Goal: Task Accomplishment & Management: Complete application form

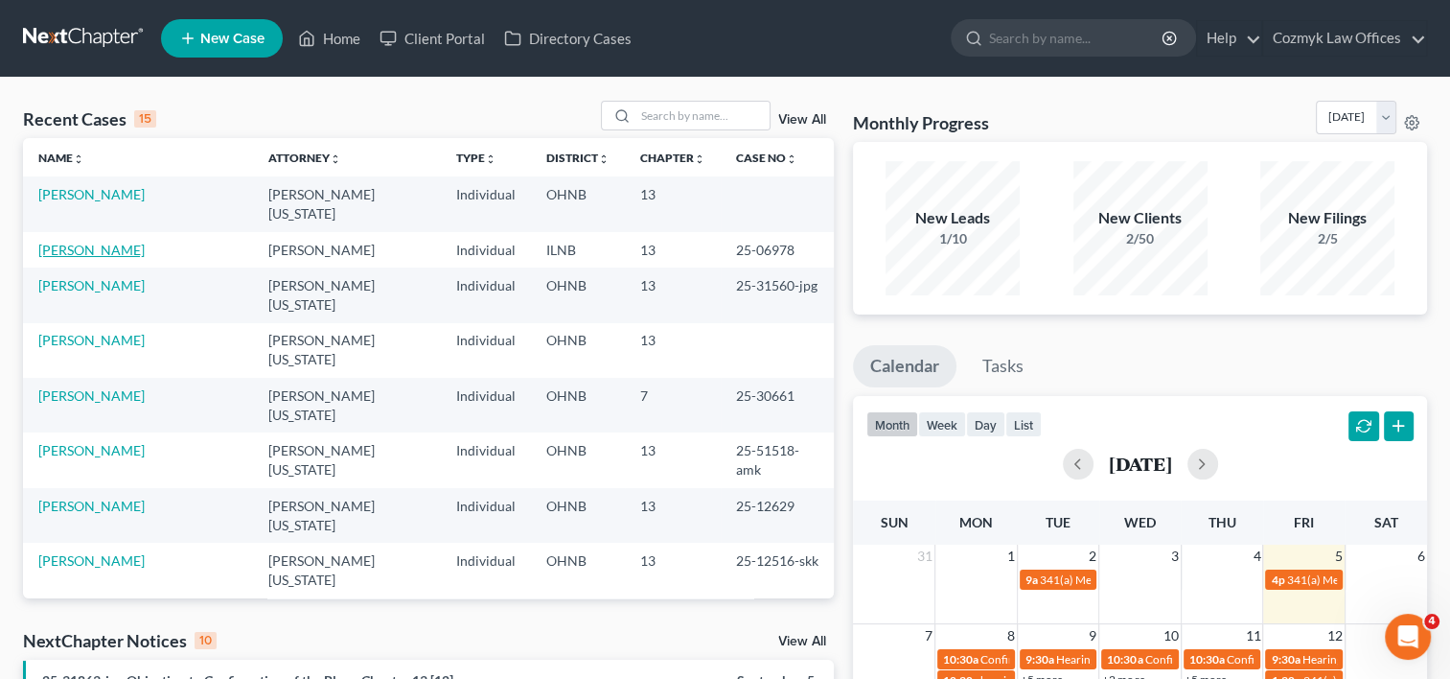
click at [54, 242] on link "[PERSON_NAME]" at bounding box center [91, 250] width 106 height 16
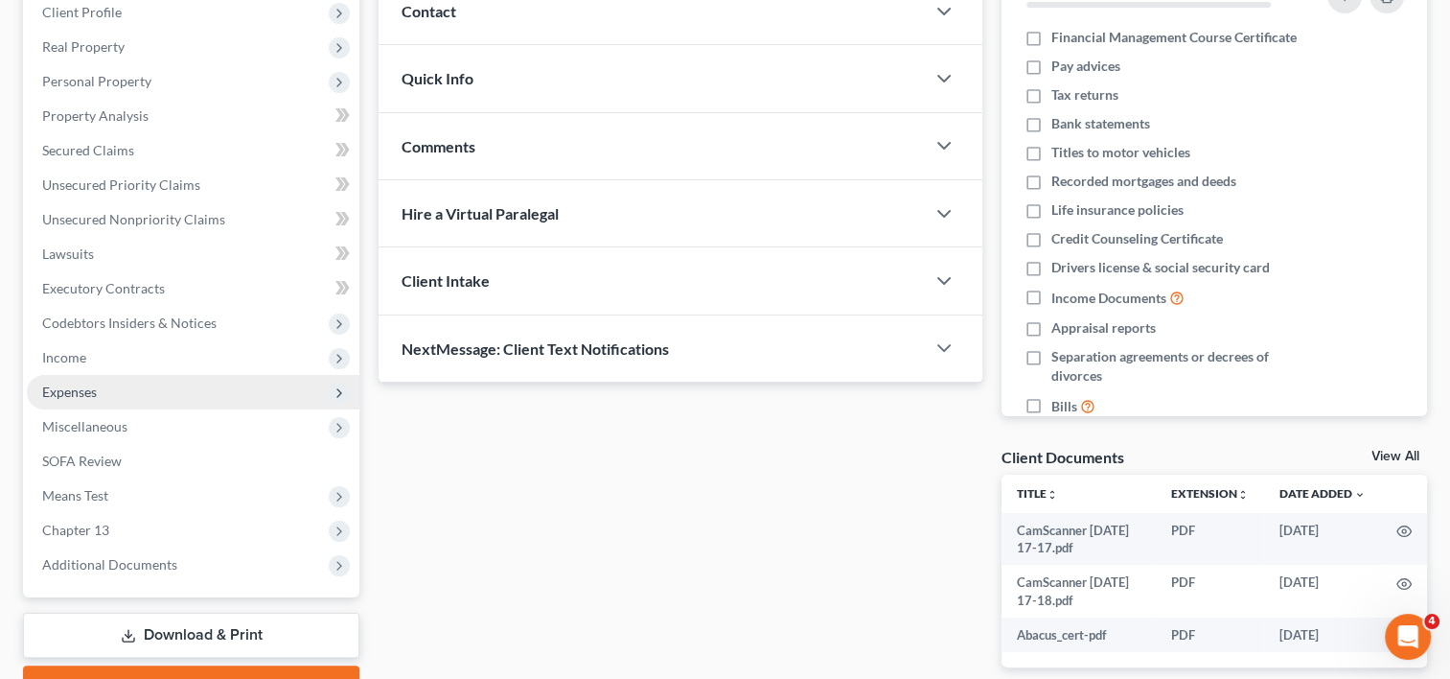
scroll to position [181, 0]
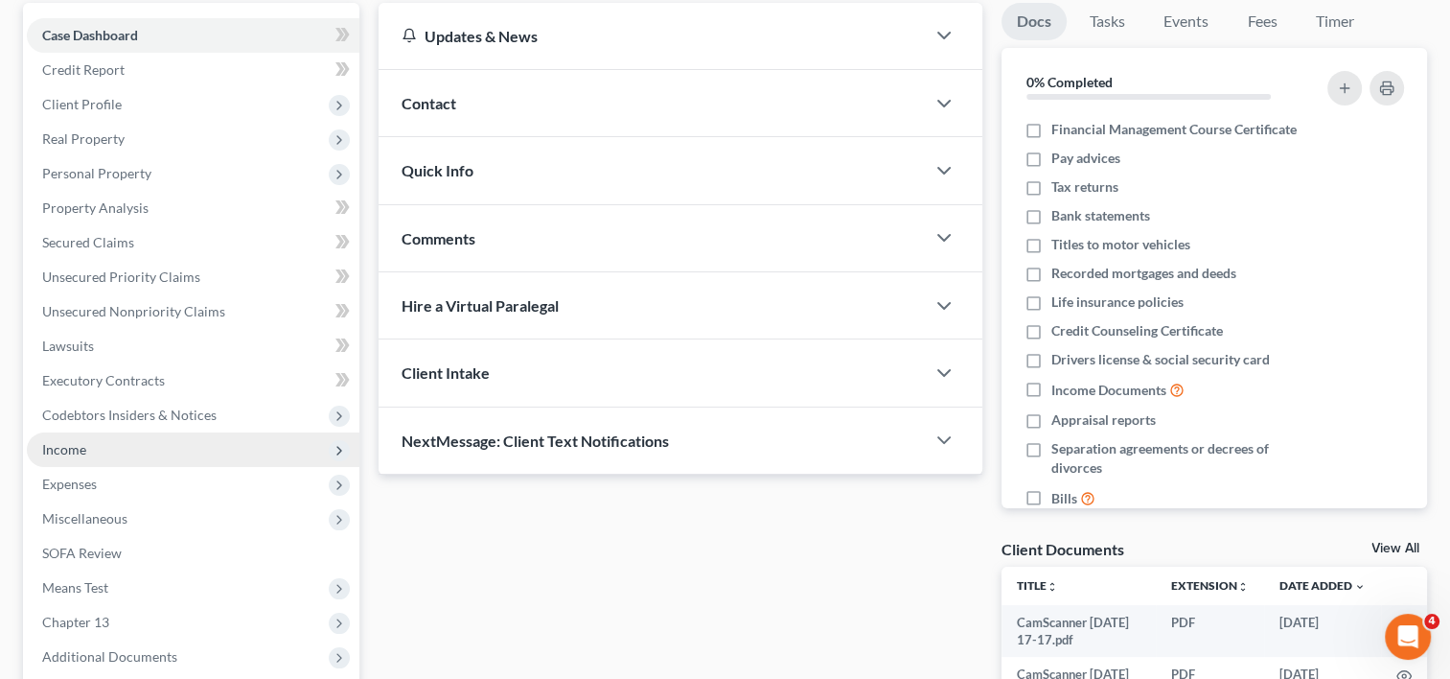
click at [81, 446] on span "Income" at bounding box center [64, 449] width 44 height 16
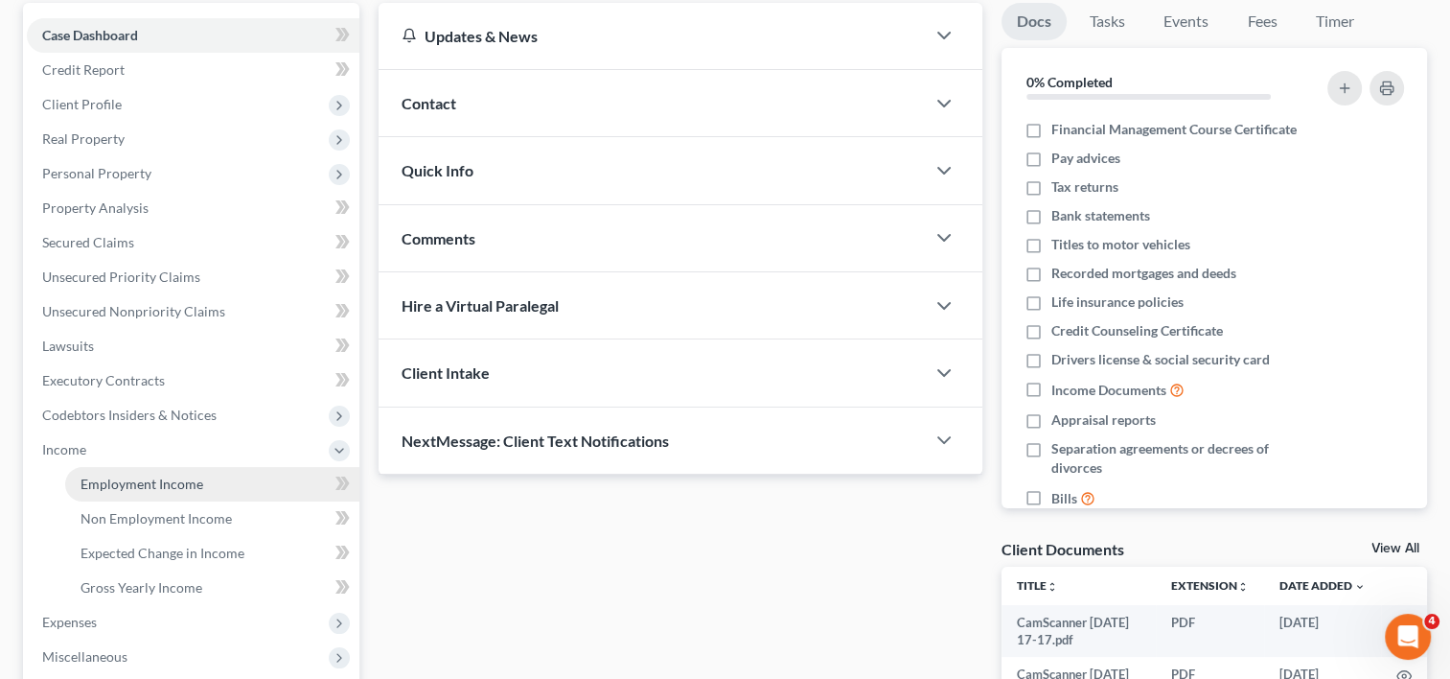
click at [103, 485] on span "Employment Income" at bounding box center [142, 483] width 123 height 16
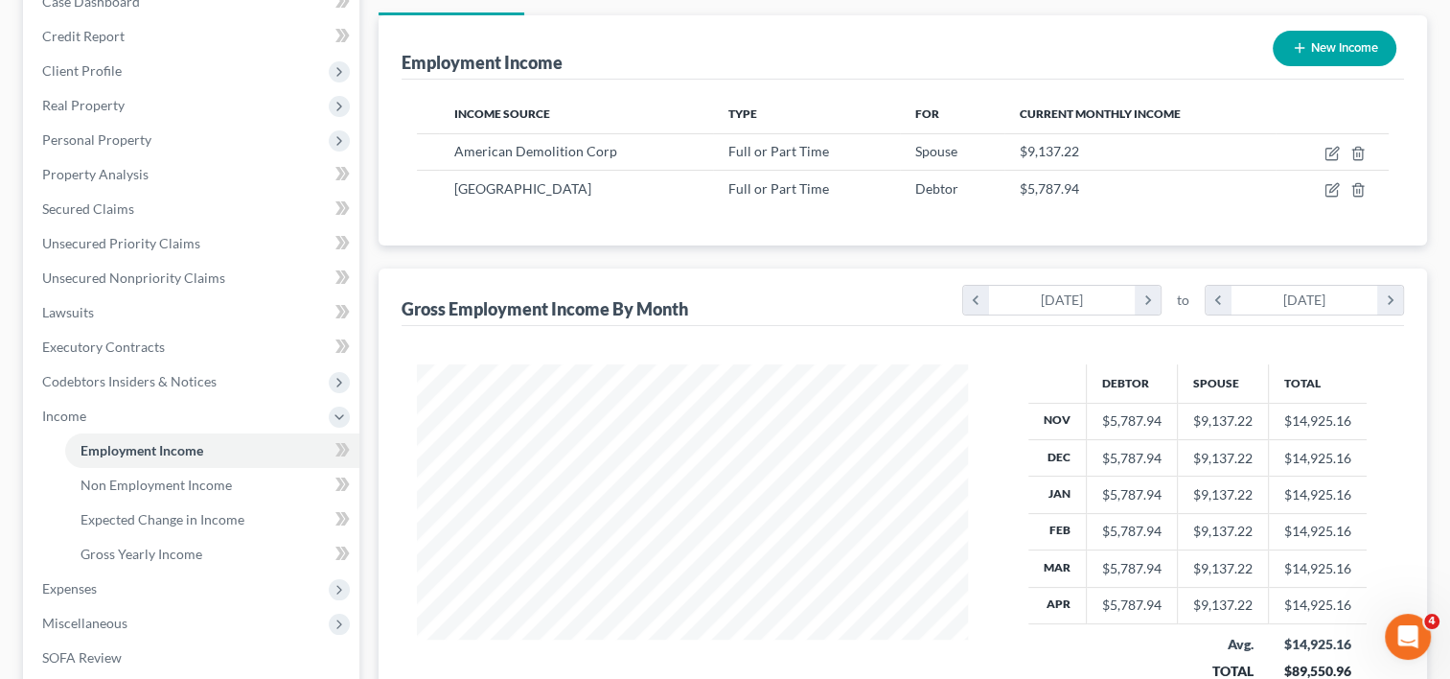
scroll to position [479, 0]
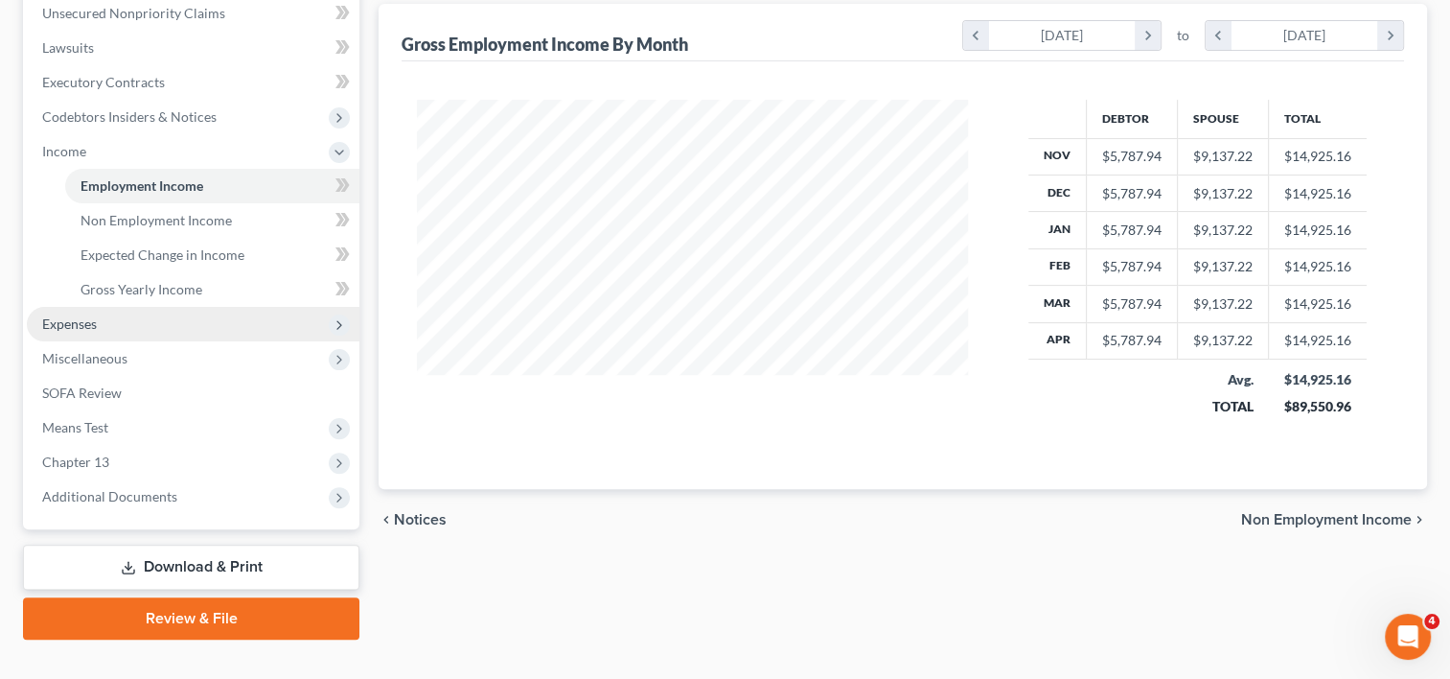
click at [115, 331] on span "Expenses" at bounding box center [193, 324] width 333 height 35
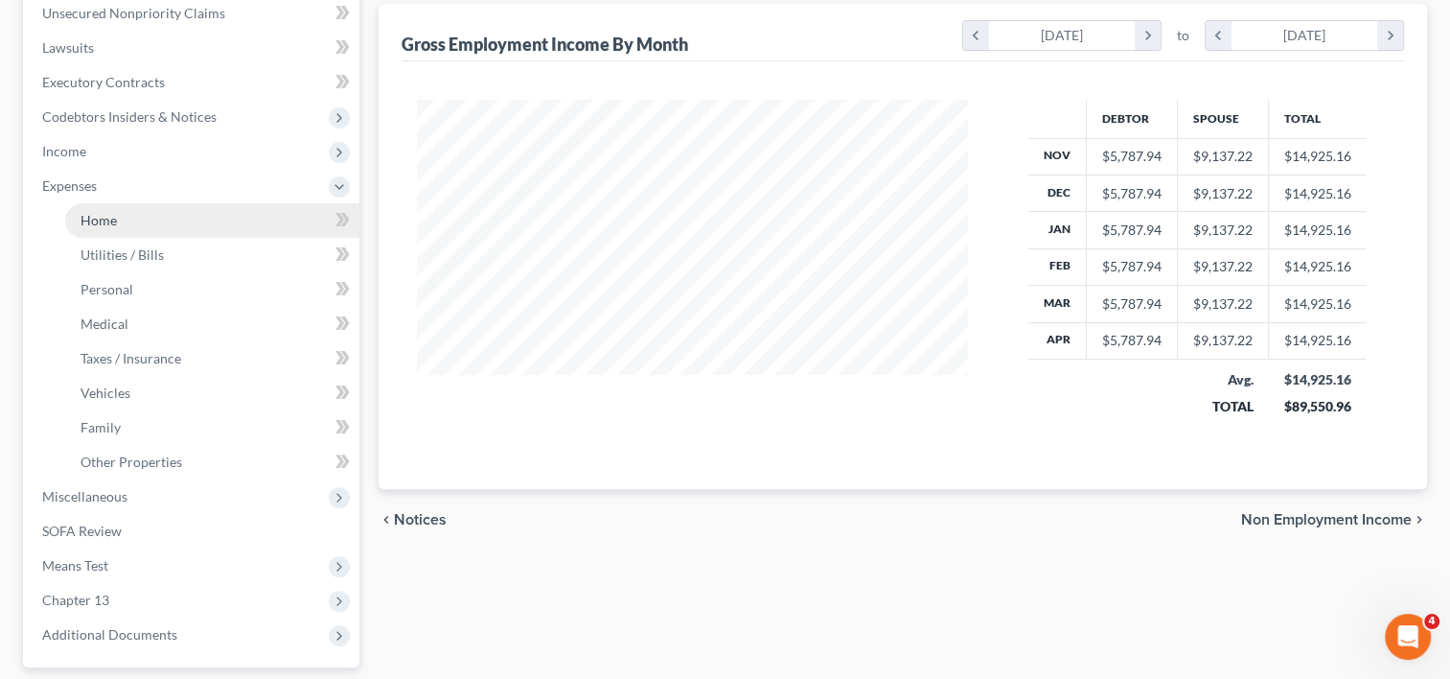
click at [90, 220] on span "Home" at bounding box center [99, 220] width 36 height 16
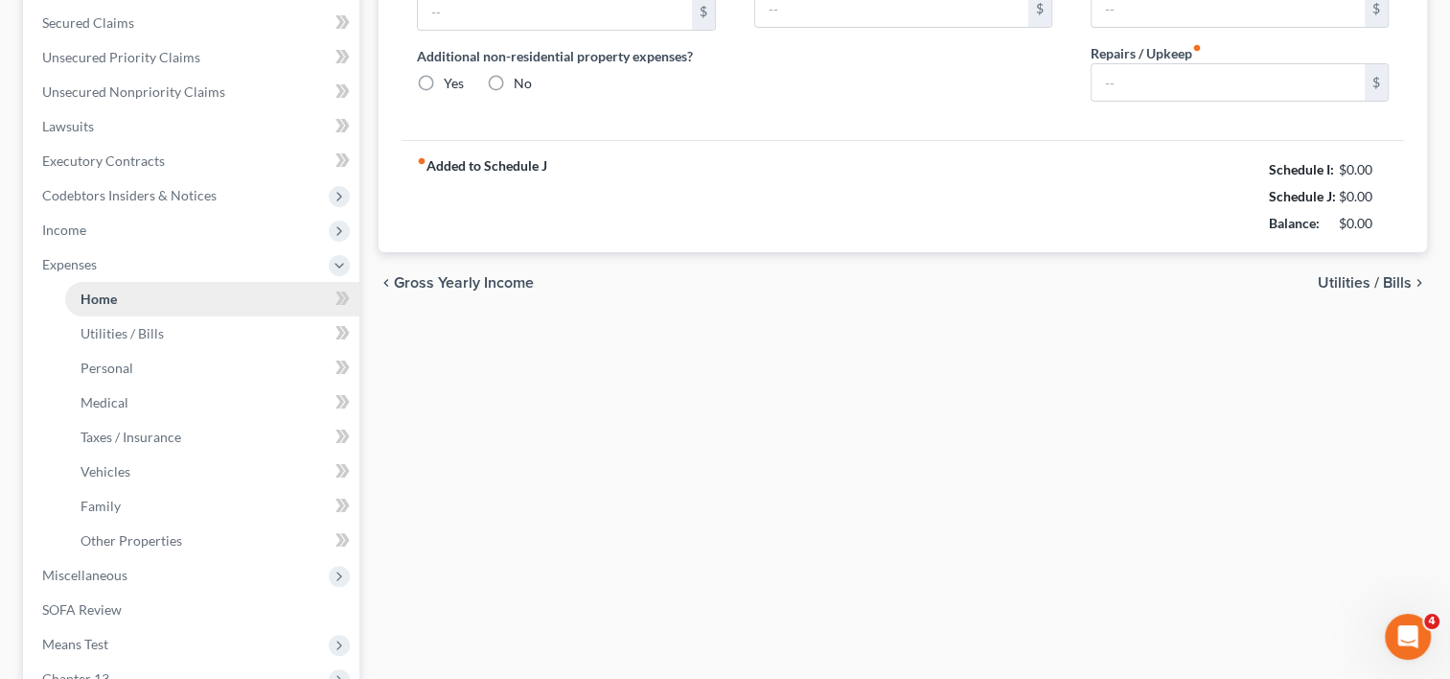
type input "0.00"
radio input "true"
type input "0.00"
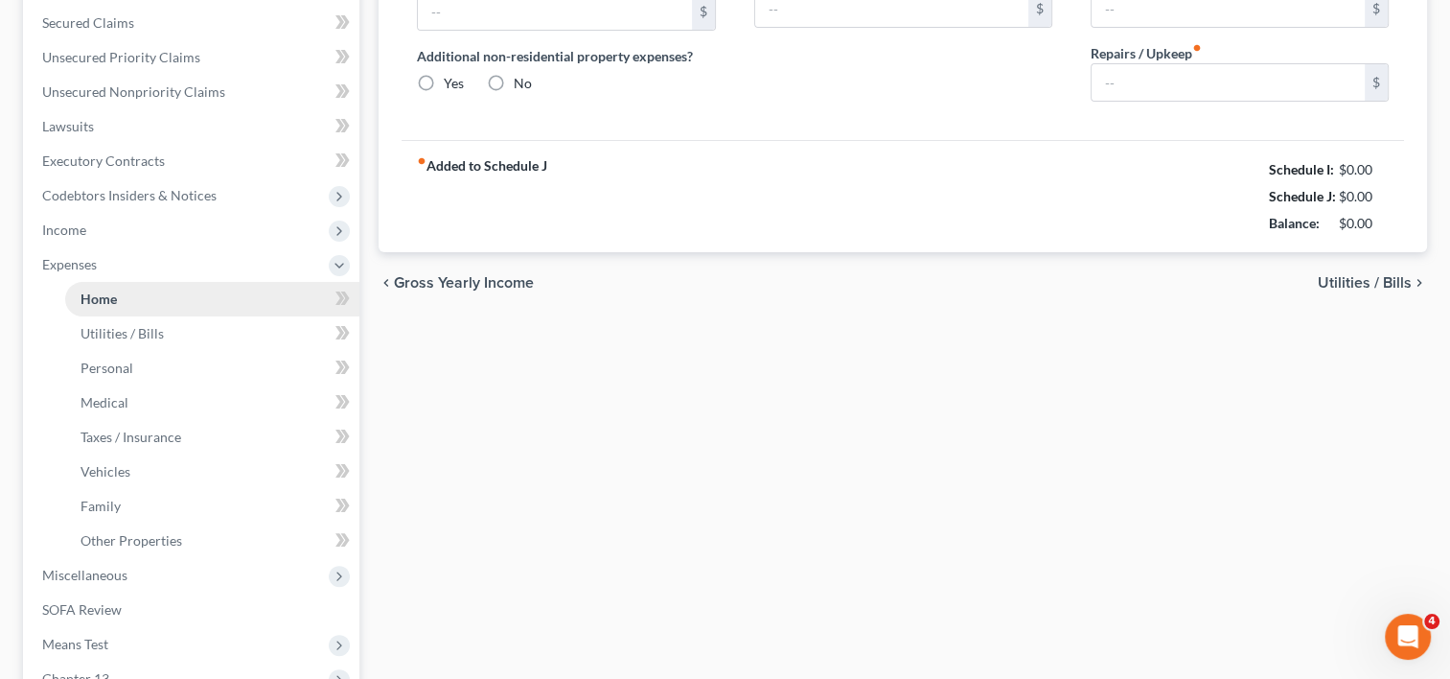
type input "0.00"
type input "100.00"
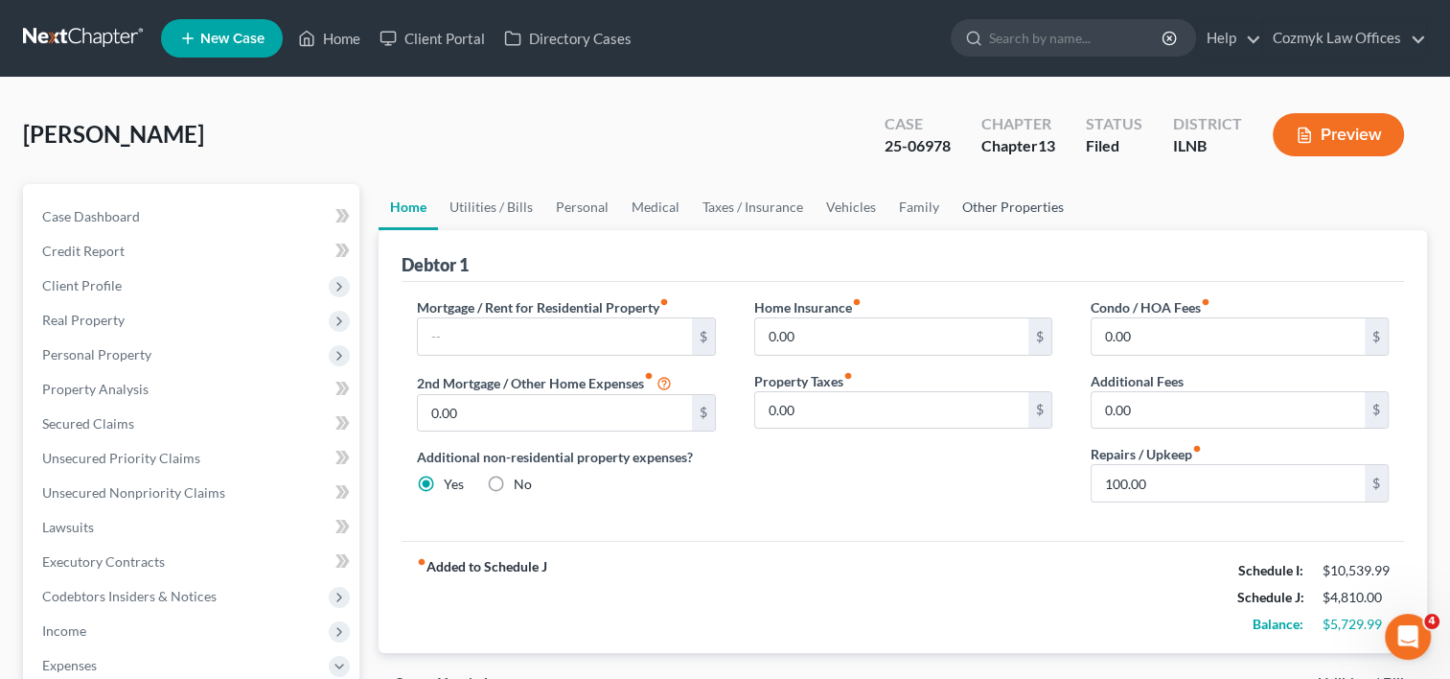
click at [966, 209] on link "Other Properties" at bounding box center [1013, 207] width 125 height 46
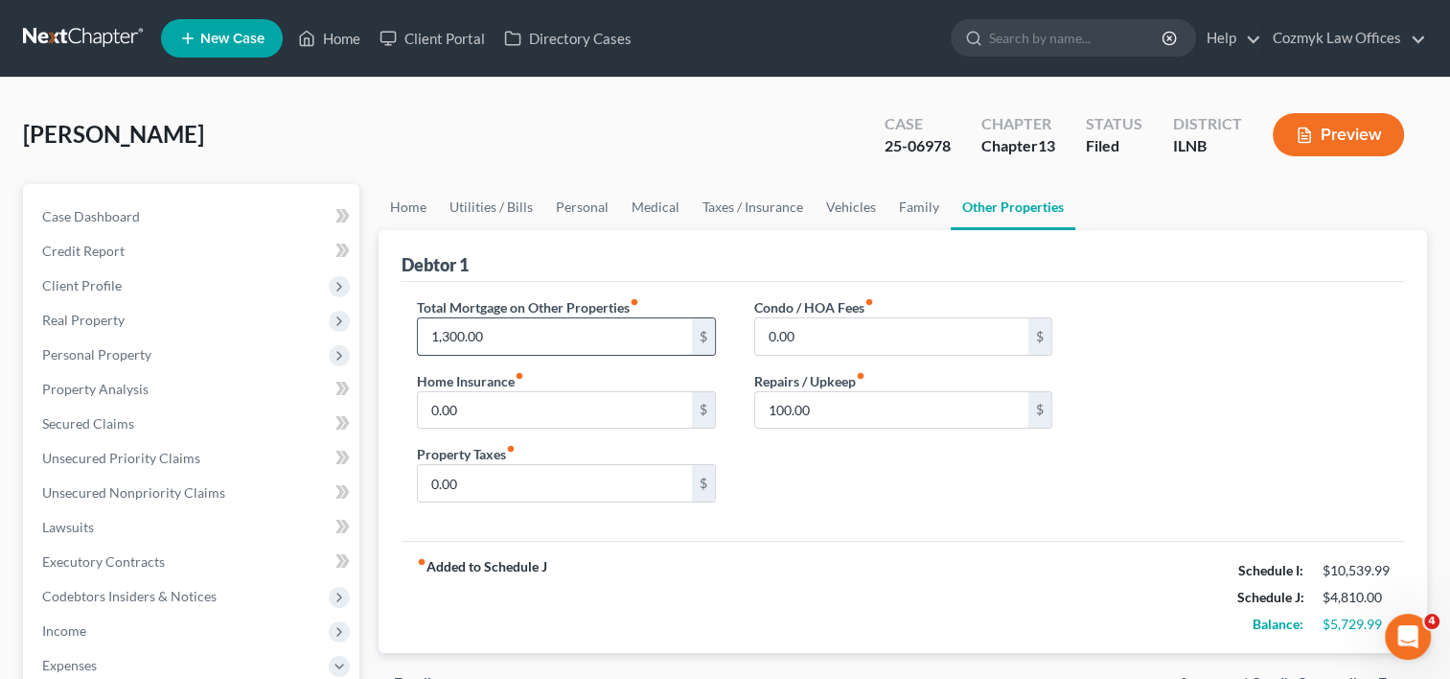
click at [613, 343] on input "1,300.00" at bounding box center [554, 336] width 273 height 36
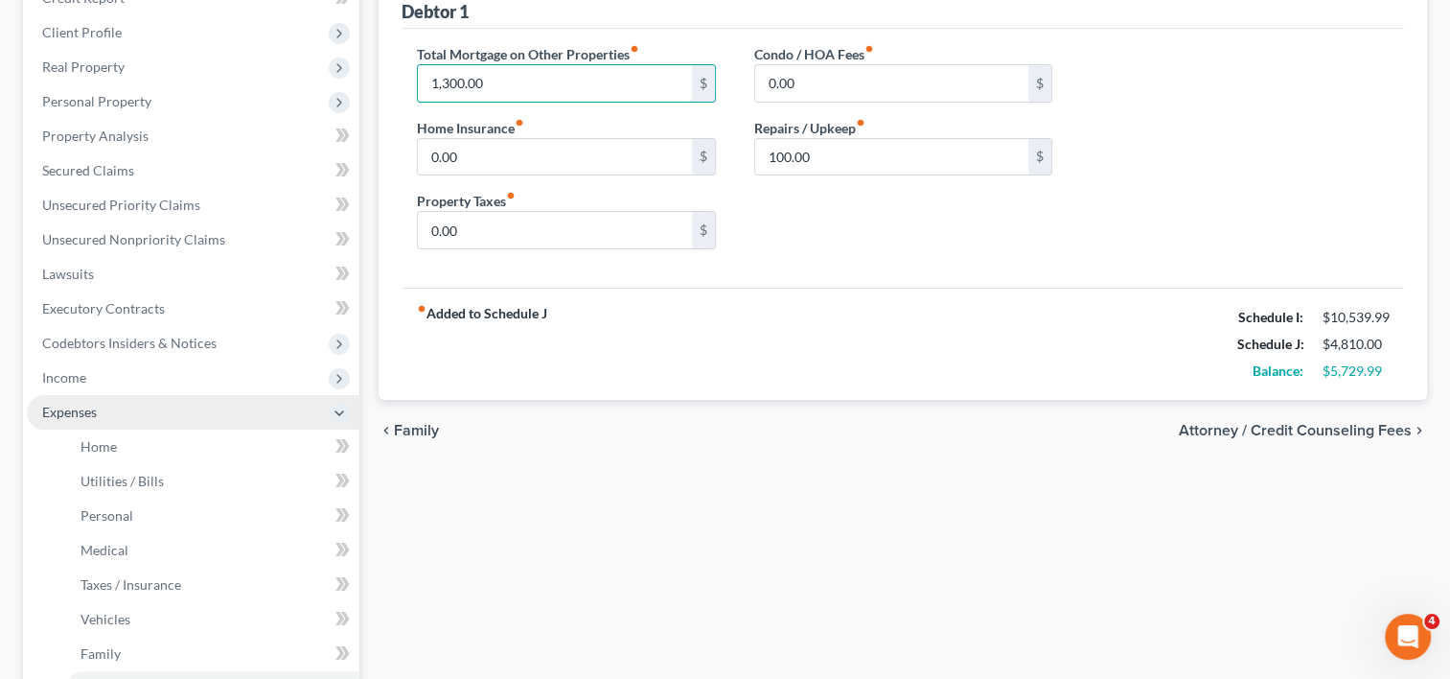
scroll to position [288, 0]
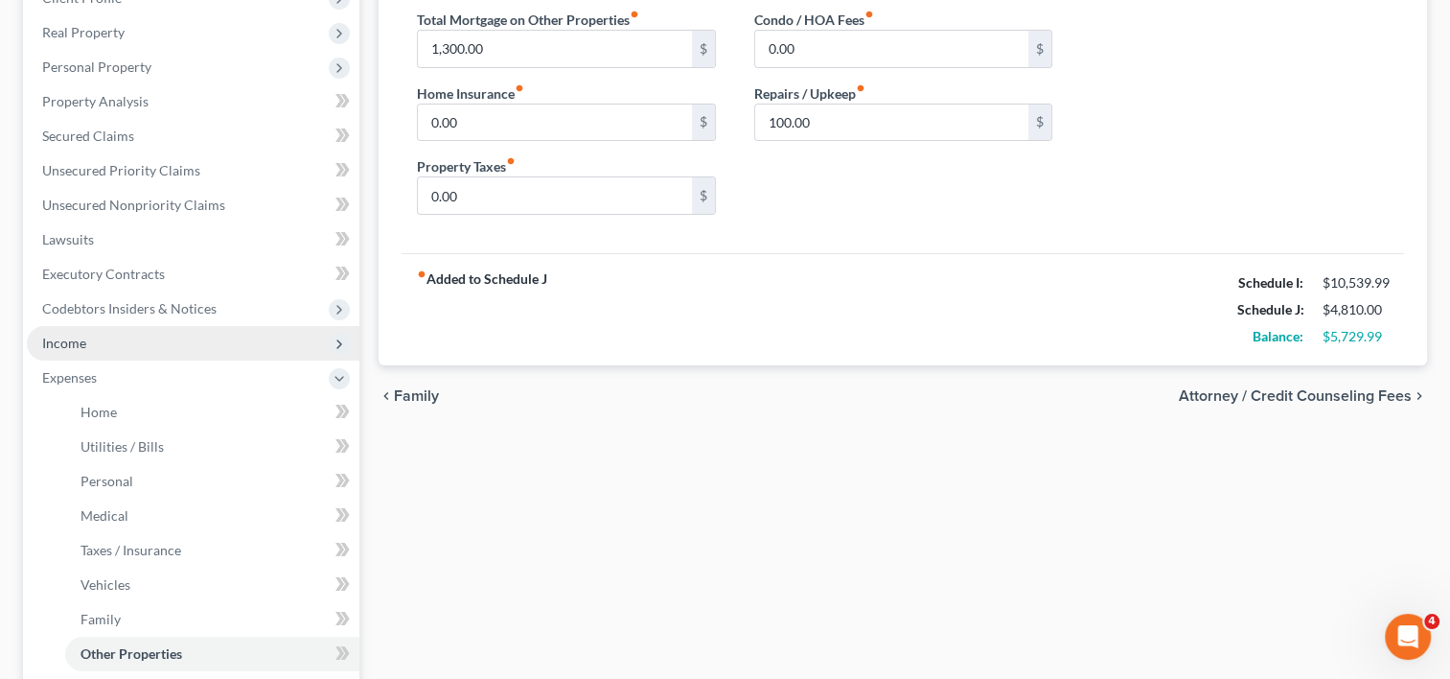
click at [107, 346] on span "Income" at bounding box center [193, 343] width 333 height 35
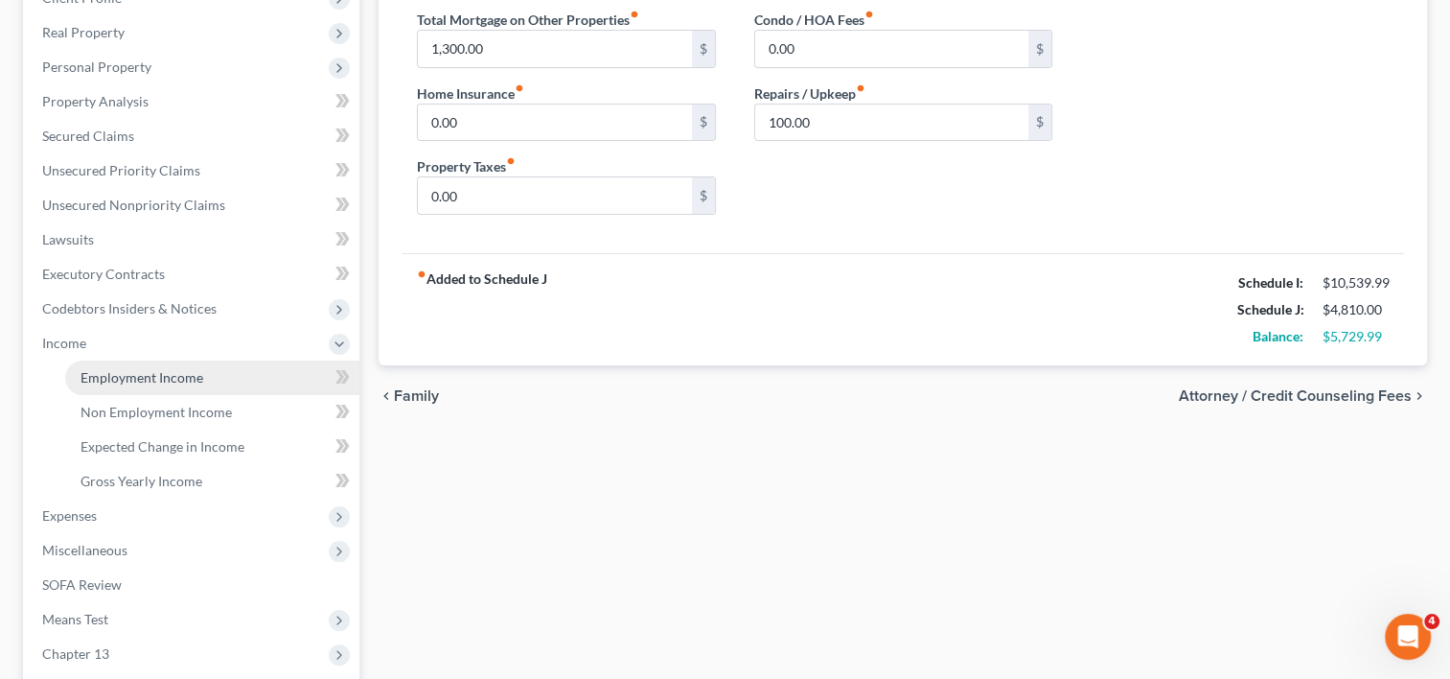
click at [115, 370] on span "Employment Income" at bounding box center [142, 377] width 123 height 16
